Goal: Task Accomplishment & Management: Use online tool/utility

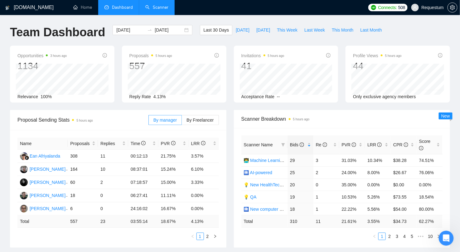
click at [152, 10] on link "Scanner" at bounding box center [156, 7] width 23 height 5
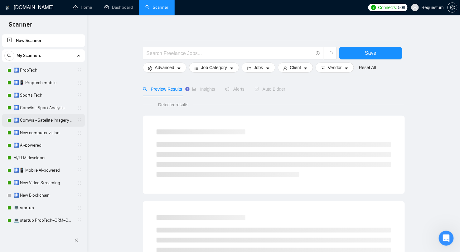
click at [49, 120] on link "🛄 ComVis - Satellite Imagery Analysis" at bounding box center [43, 120] width 59 height 12
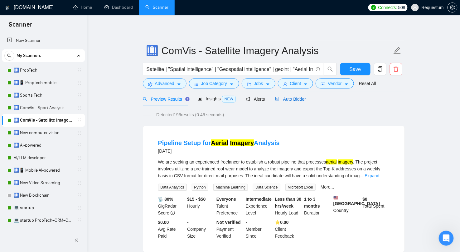
click at [297, 100] on span "Auto Bidder" at bounding box center [290, 98] width 31 height 5
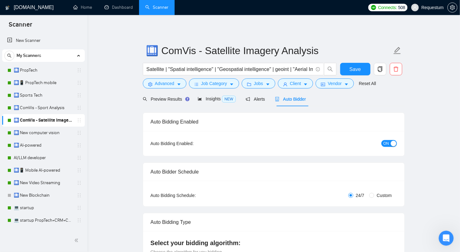
checkbox input "true"
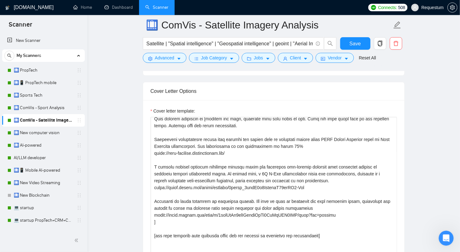
scroll to position [52, 0]
